Goal: Transaction & Acquisition: Book appointment/travel/reservation

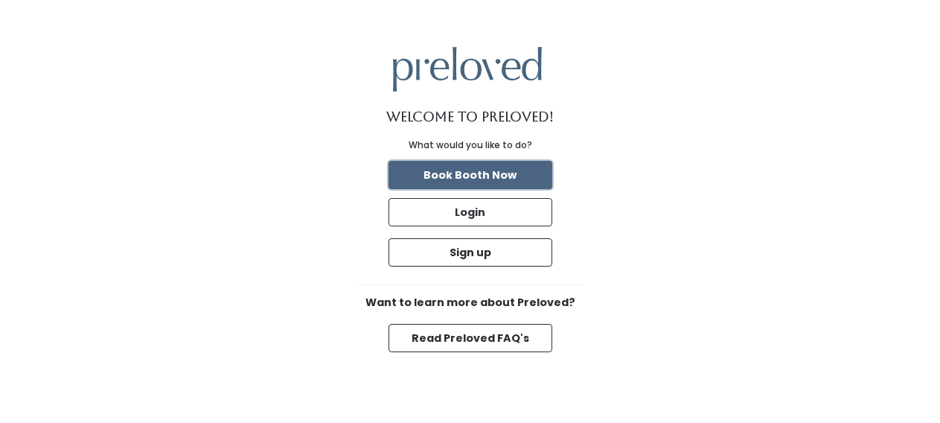
click at [503, 170] on button "Book Booth Now" at bounding box center [471, 175] width 164 height 28
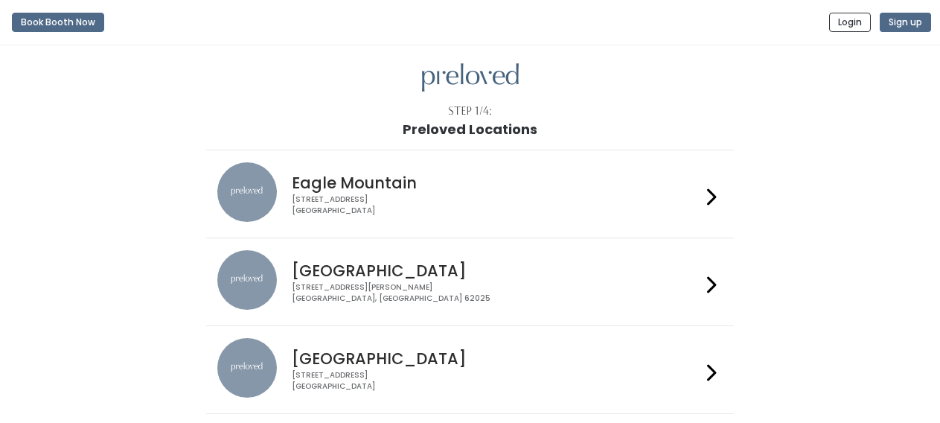
click at [714, 282] on icon at bounding box center [712, 285] width 10 height 22
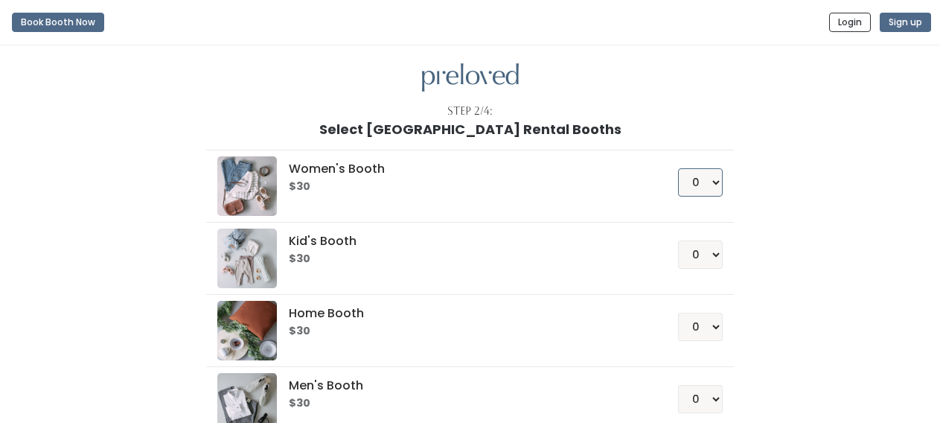
click at [717, 179] on select "0 1 2 3 4" at bounding box center [700, 182] width 45 height 28
select select "1"
click at [678, 168] on select "0 1 2 3 4" at bounding box center [700, 182] width 45 height 28
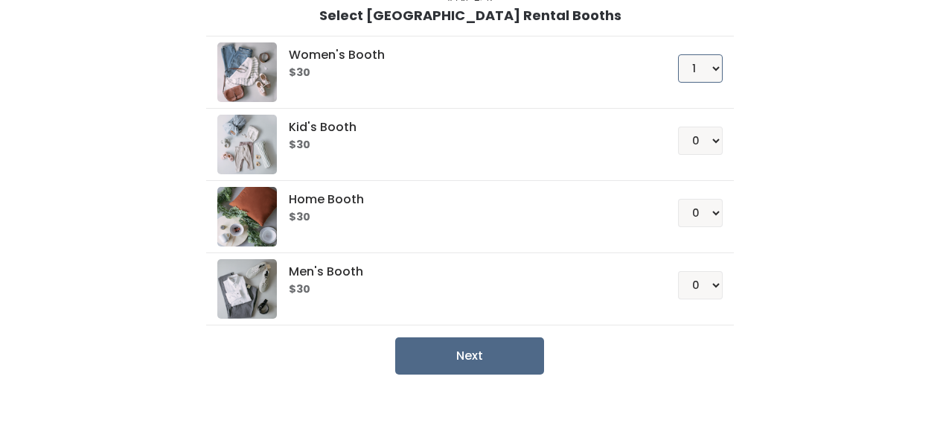
scroll to position [141, 0]
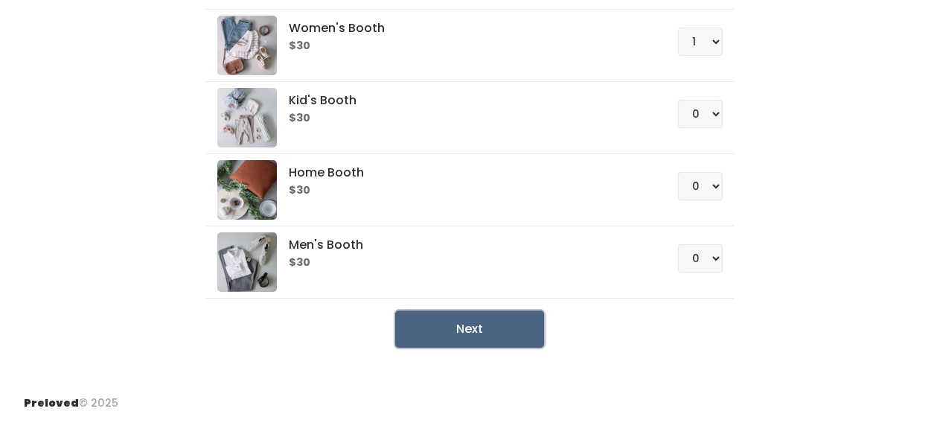
click at [473, 329] on button "Next" at bounding box center [469, 328] width 149 height 37
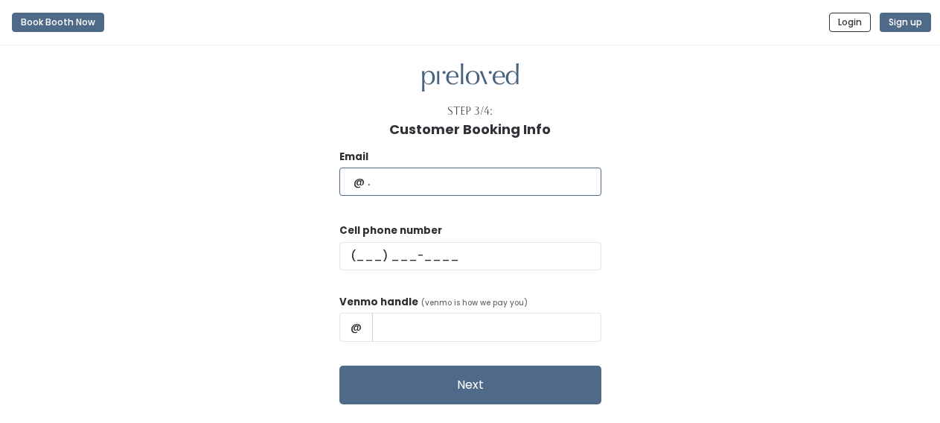
click at [453, 188] on input "text" at bounding box center [470, 182] width 262 height 28
type input "[EMAIL_ADDRESS][DOMAIN_NAME]"
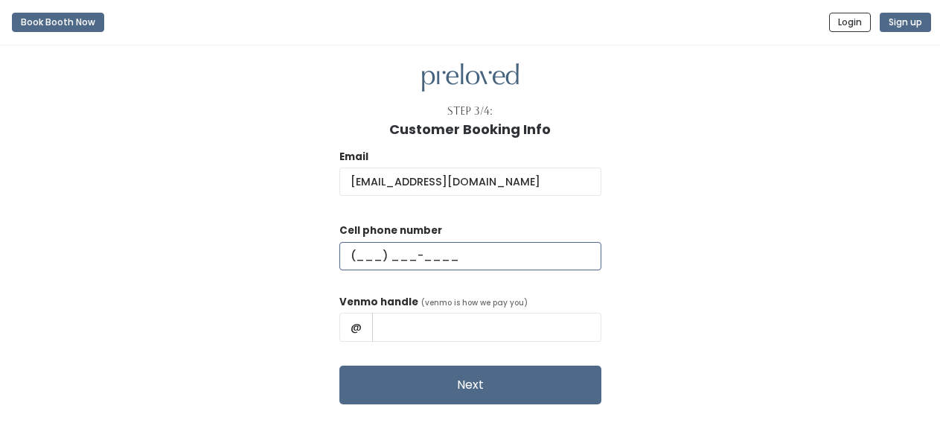
click at [398, 254] on input "text" at bounding box center [470, 256] width 262 height 28
type input "(801) 706-9094"
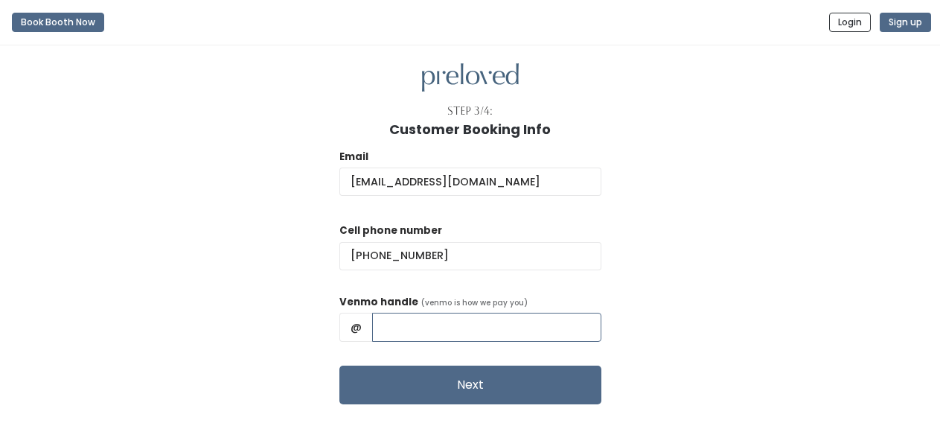
click at [453, 325] on input "text" at bounding box center [486, 327] width 229 height 28
type input "Jennifer-Fei"
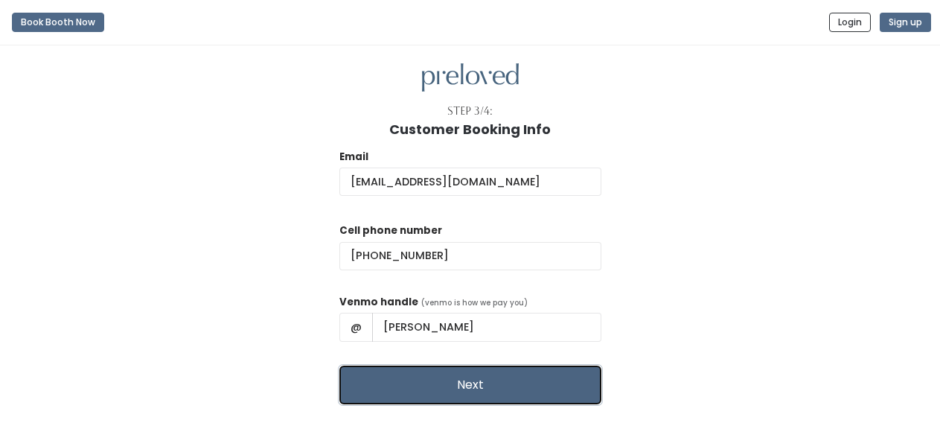
click at [462, 388] on button "Next" at bounding box center [470, 385] width 262 height 39
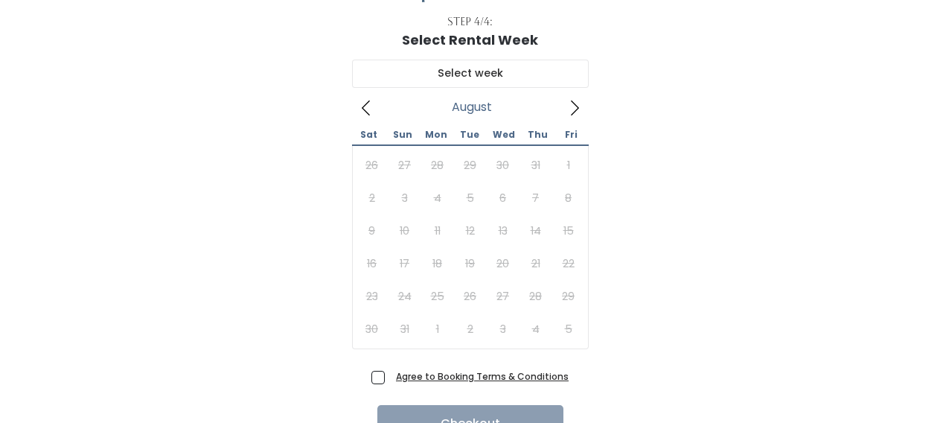
scroll to position [92, 0]
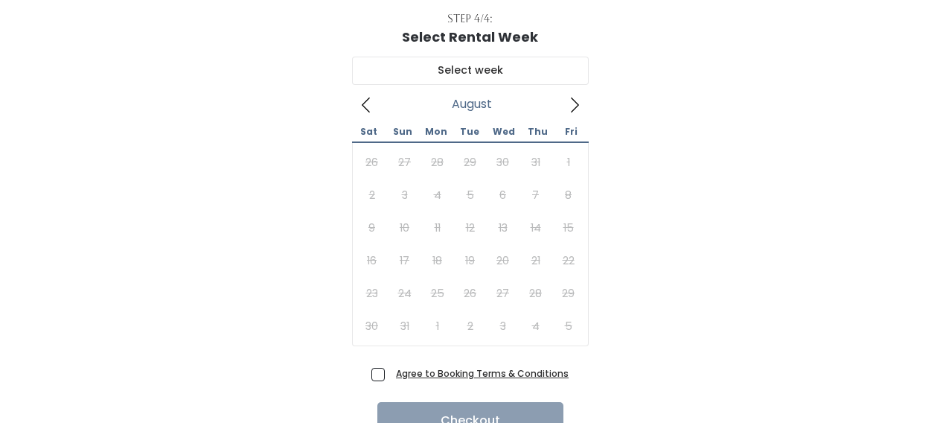
click at [575, 99] on icon at bounding box center [575, 105] width 16 height 16
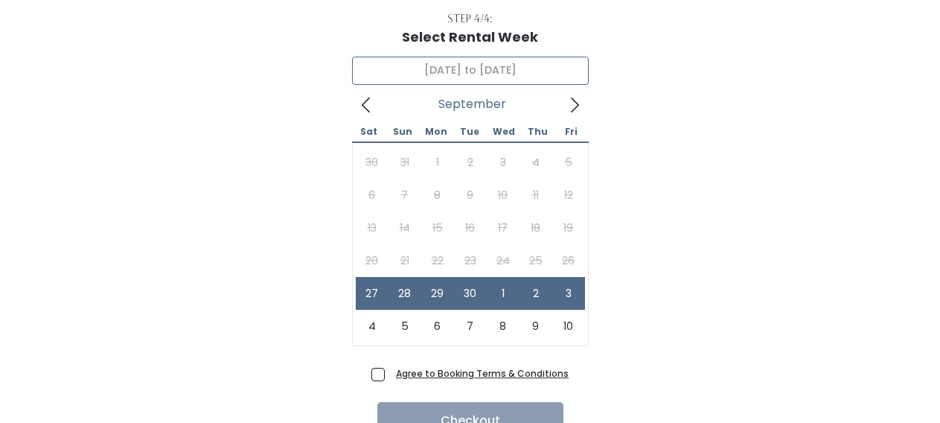
scroll to position [166, 0]
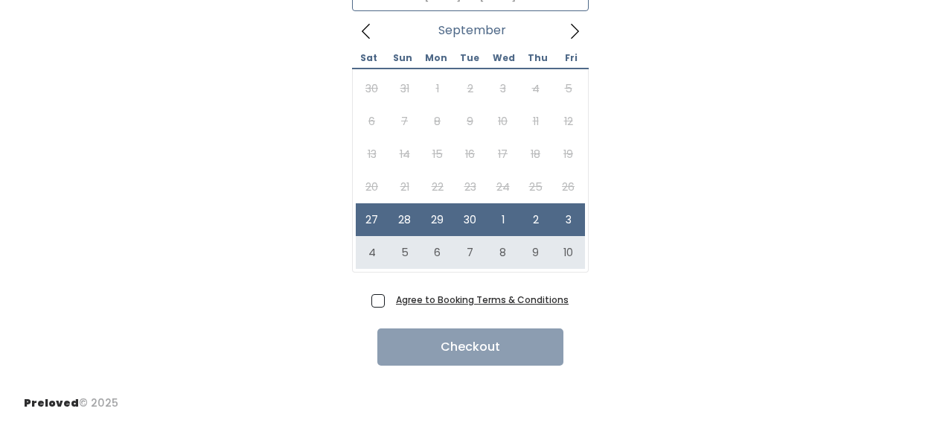
type input "October 4 to October 10"
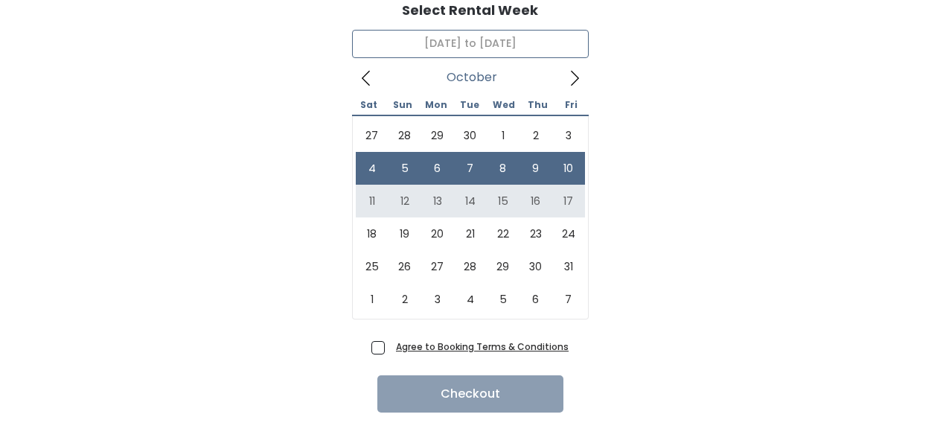
scroll to position [109, 0]
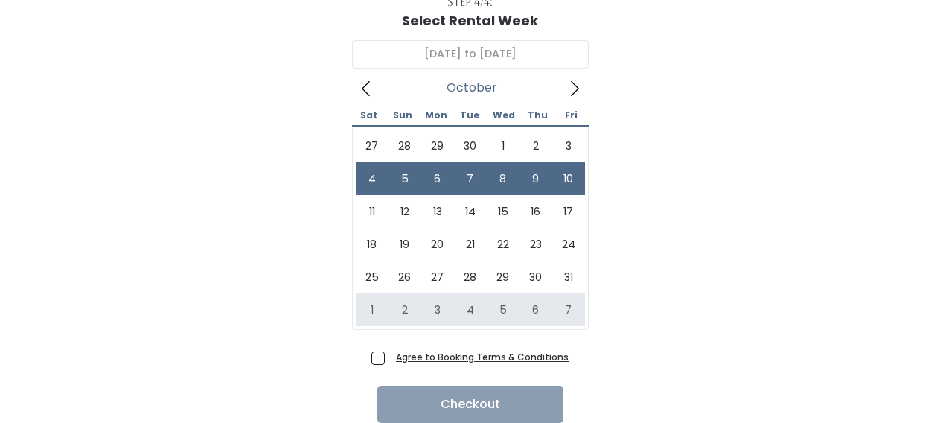
click at [390, 355] on span "Agree to Booking Terms & Conditions" at bounding box center [479, 356] width 179 height 15
click at [390, 355] on input "Agree to Booking Terms & Conditions" at bounding box center [395, 354] width 10 height 10
checkbox input "true"
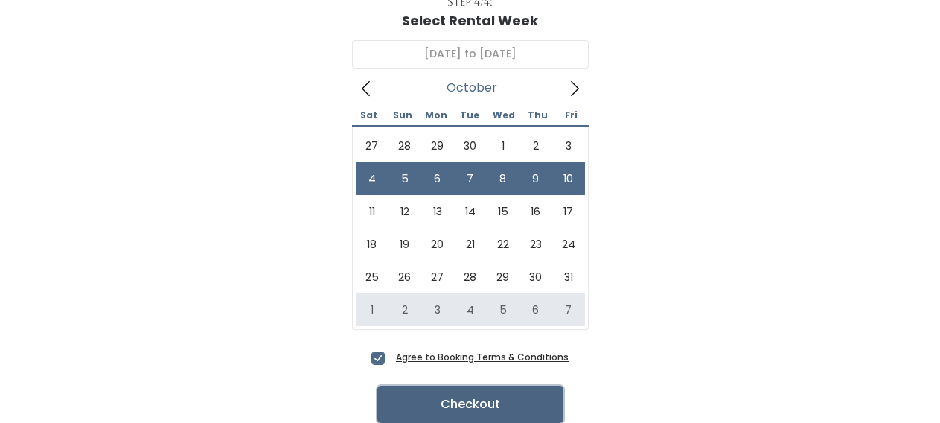
click at [419, 399] on button "Checkout" at bounding box center [470, 404] width 186 height 37
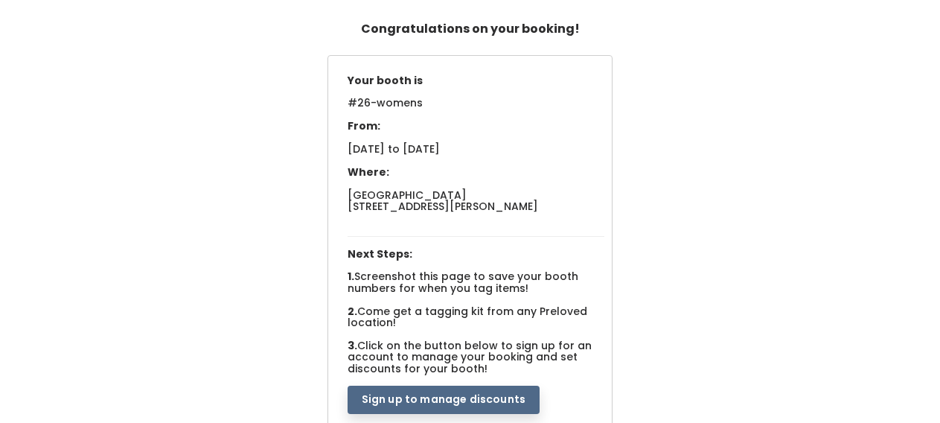
scroll to position [100, 0]
